Goal: Information Seeking & Learning: Learn about a topic

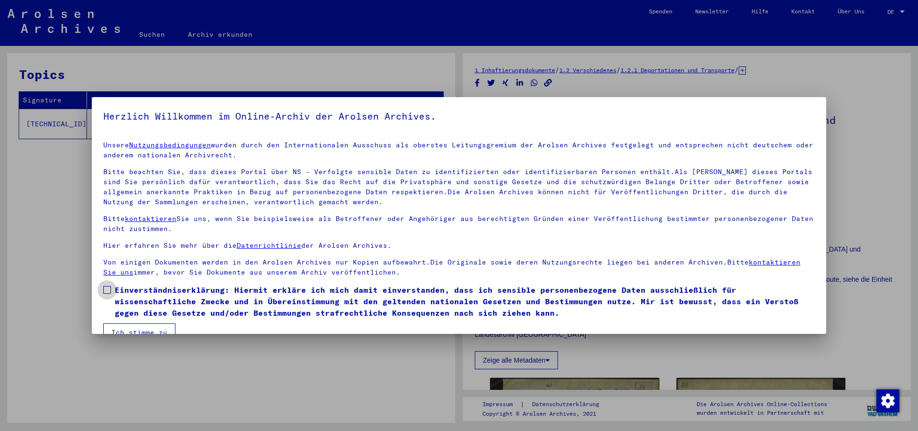
click at [182, 307] on span "Einverständniserklärung: Hiermit erkläre ich mich damit einverstanden, dass ich…" at bounding box center [465, 301] width 700 height 34
click at [154, 328] on button "Ich stimme zu" at bounding box center [139, 332] width 72 height 18
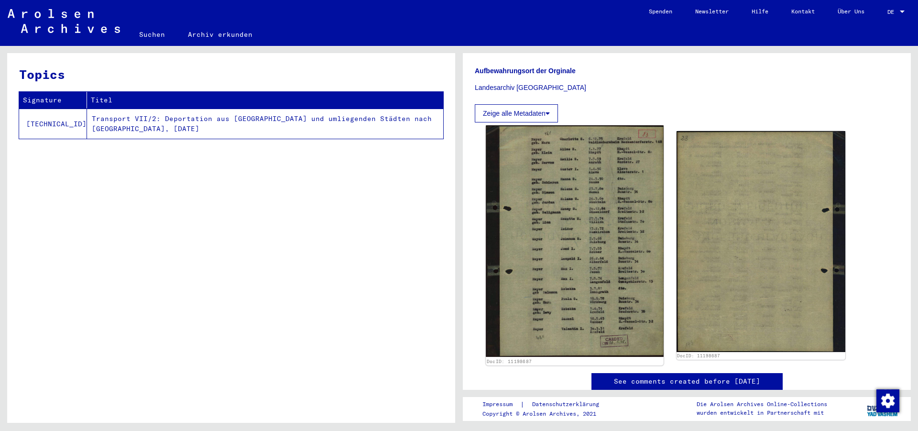
scroll to position [258, 0]
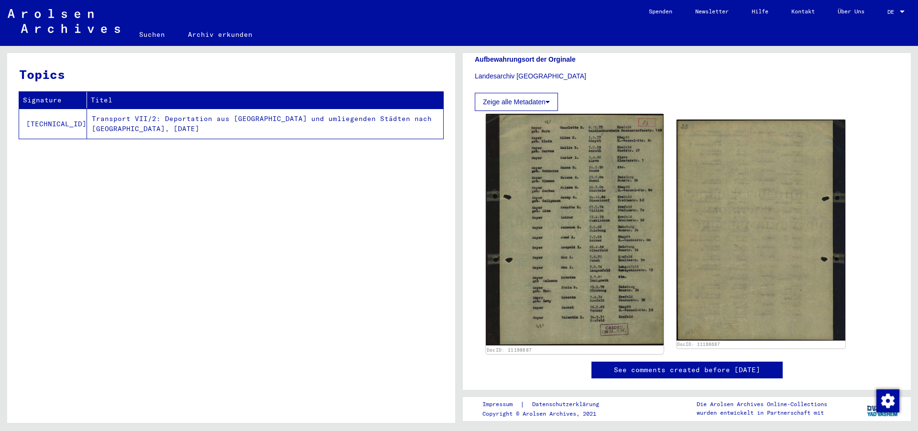
click at [583, 191] on img at bounding box center [574, 230] width 177 height 232
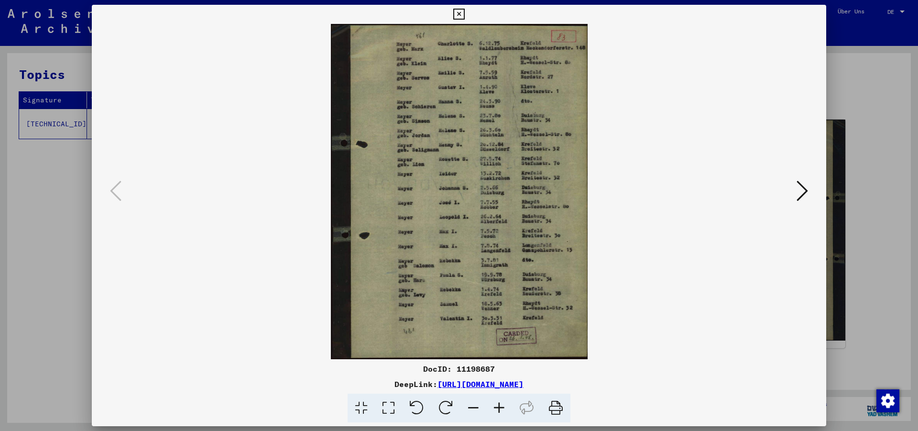
click at [502, 405] on icon at bounding box center [499, 408] width 26 height 29
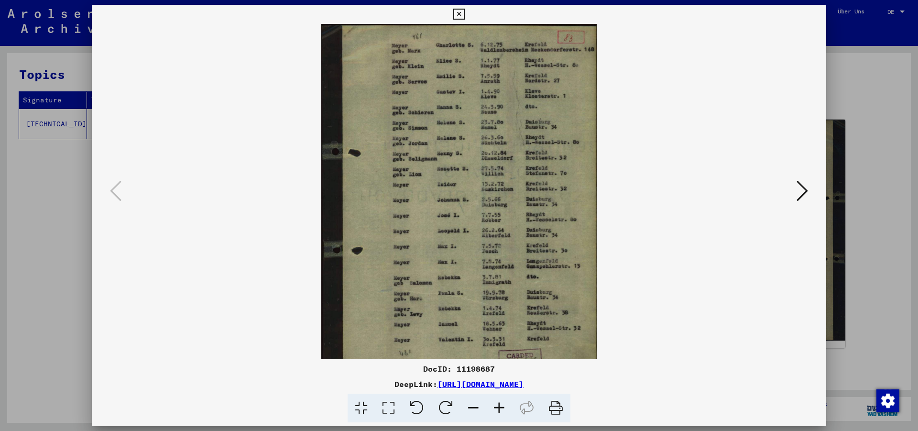
click at [502, 405] on icon at bounding box center [499, 408] width 26 height 29
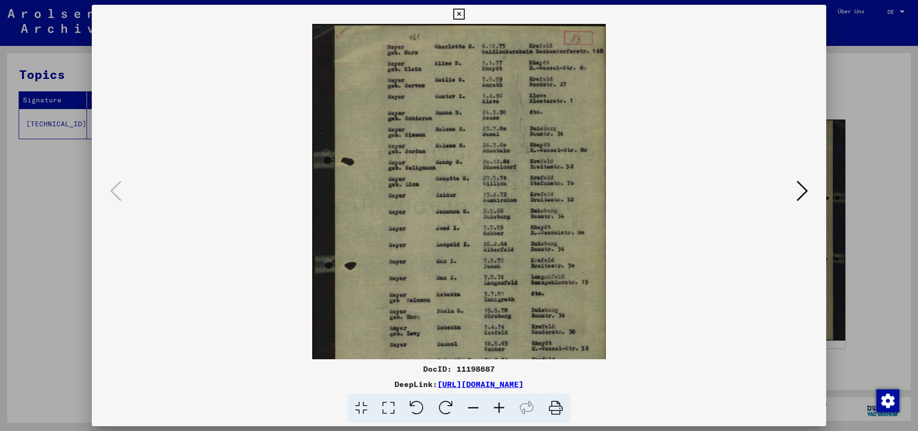
click at [502, 405] on icon at bounding box center [499, 408] width 26 height 29
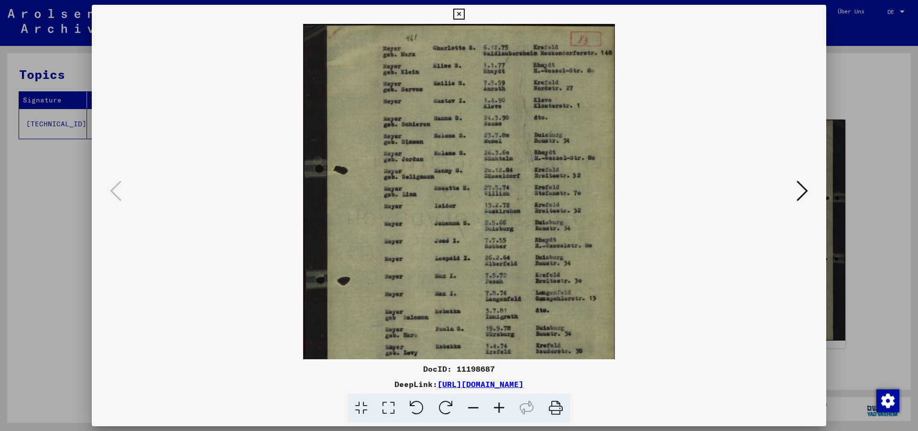
click at [502, 405] on icon at bounding box center [499, 408] width 26 height 29
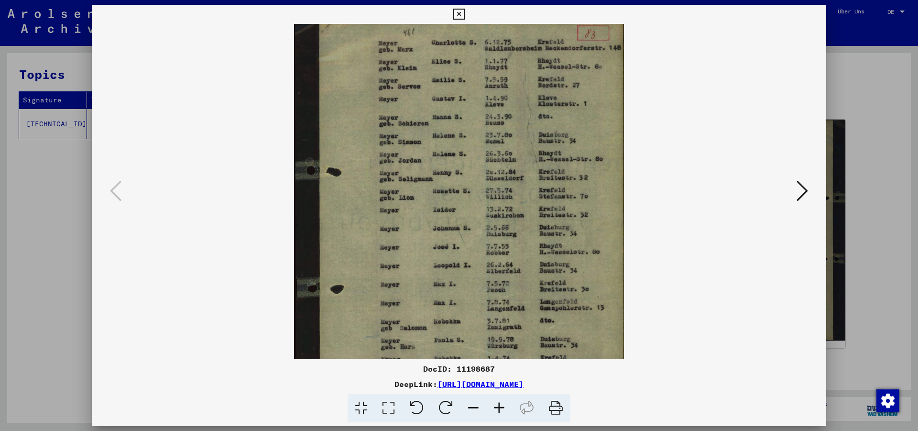
scroll to position [0, 0]
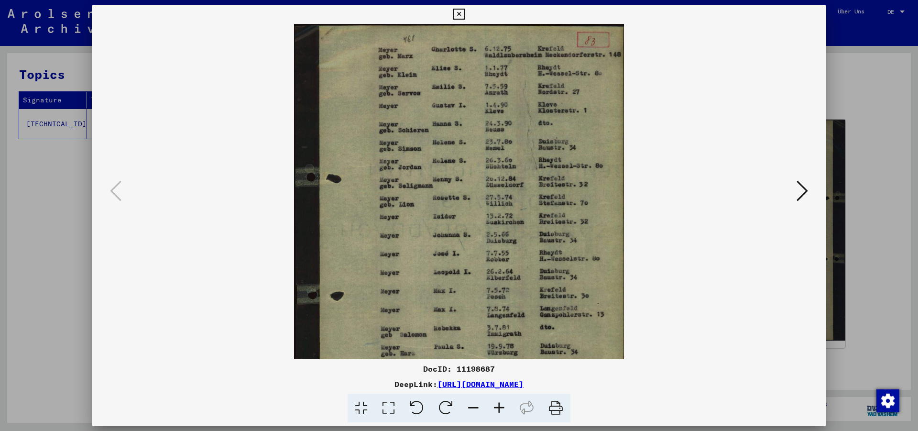
drag, startPoint x: 515, startPoint y: 276, endPoint x: 494, endPoint y: 279, distance: 21.2
click at [494, 279] on img at bounding box center [459, 239] width 330 height 431
click at [70, 229] on div at bounding box center [459, 215] width 918 height 431
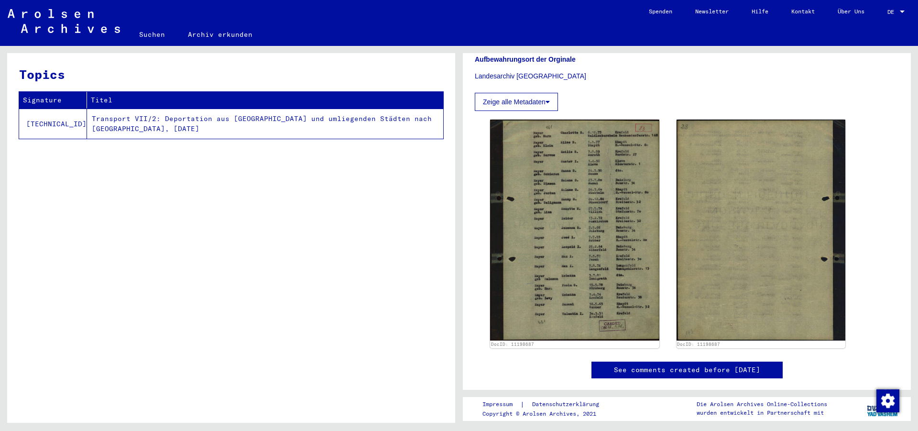
click at [189, 165] on div "Topics Signature Titel [TECHNICAL_ID] Transport VII/2: Deportation aus [GEOGRAP…" at bounding box center [231, 241] width 448 height 377
click at [305, 124] on td "Transport VII/2: Deportation aus [GEOGRAPHIC_DATA] und umliegenden Städten nach…" at bounding box center [265, 124] width 356 height 30
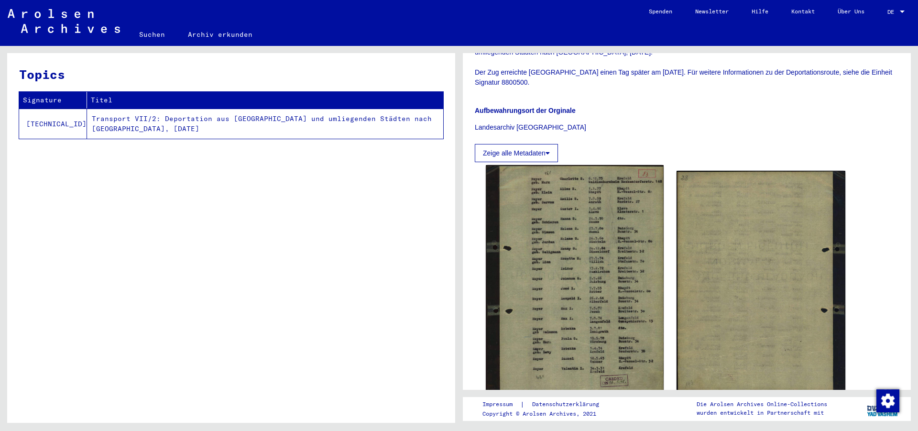
scroll to position [207, 0]
click at [542, 257] on img at bounding box center [574, 281] width 177 height 232
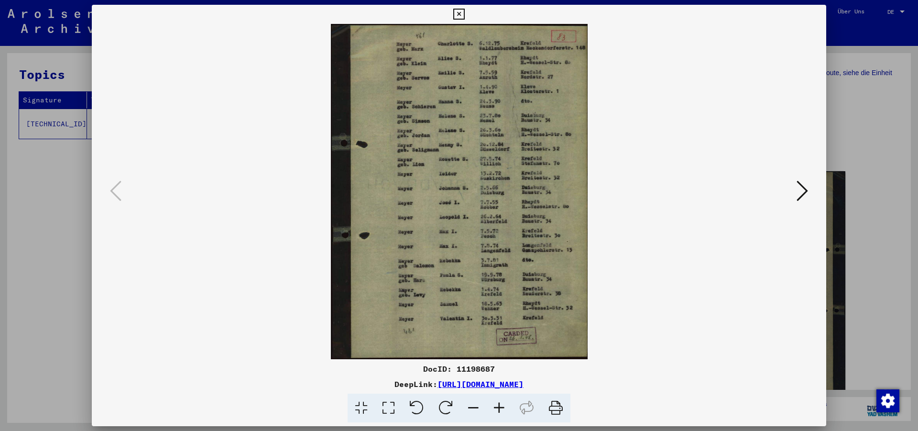
click at [894, 204] on div at bounding box center [459, 215] width 918 height 431
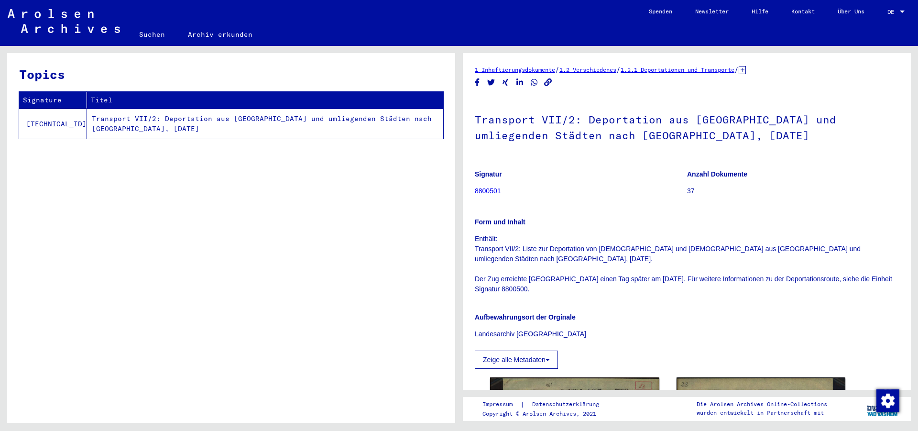
scroll to position [0, 0]
click at [746, 73] on icon at bounding box center [742, 70] width 7 height 8
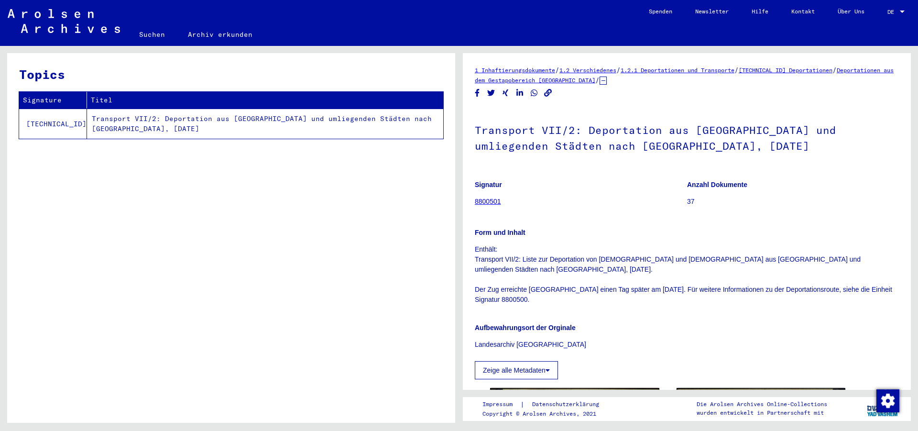
click at [588, 85] on div "1 Inhaftierungsdokumente / 1.2 Verschiedenes / 1.2.1 Deportationen und Transpor…" at bounding box center [687, 75] width 424 height 20
click at [588, 81] on link "Deportationen aus dem Gestapobereich [GEOGRAPHIC_DATA]" at bounding box center [684, 74] width 419 height 17
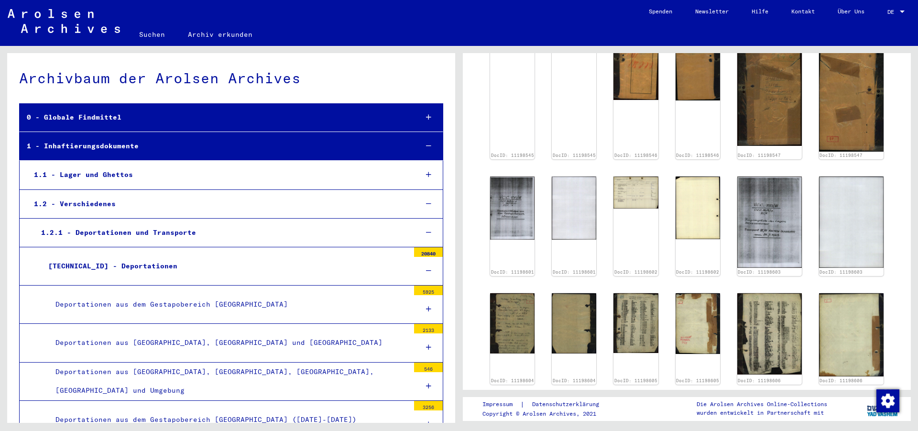
scroll to position [671, 0]
